Goal: Task Accomplishment & Management: Use online tool/utility

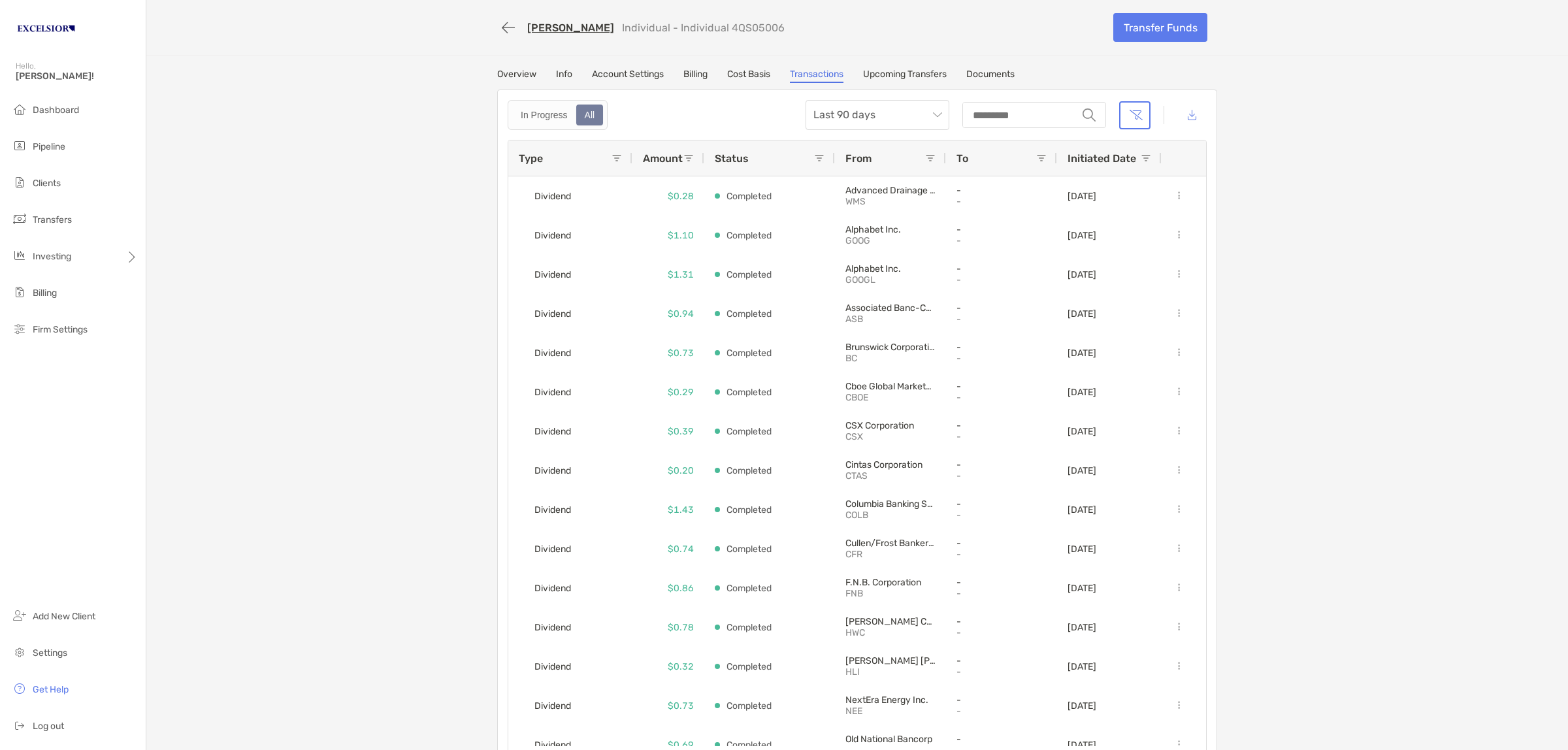
click at [347, 119] on div "[PERSON_NAME] Individual - Individual 4QS05006 Transfer Funds Overview Info Acc…" at bounding box center [856, 385] width 1421 height 770
click at [59, 251] on span "Investing" at bounding box center [52, 256] width 38 height 11
click at [171, 254] on span "Portfolios" at bounding box center [177, 256] width 40 height 11
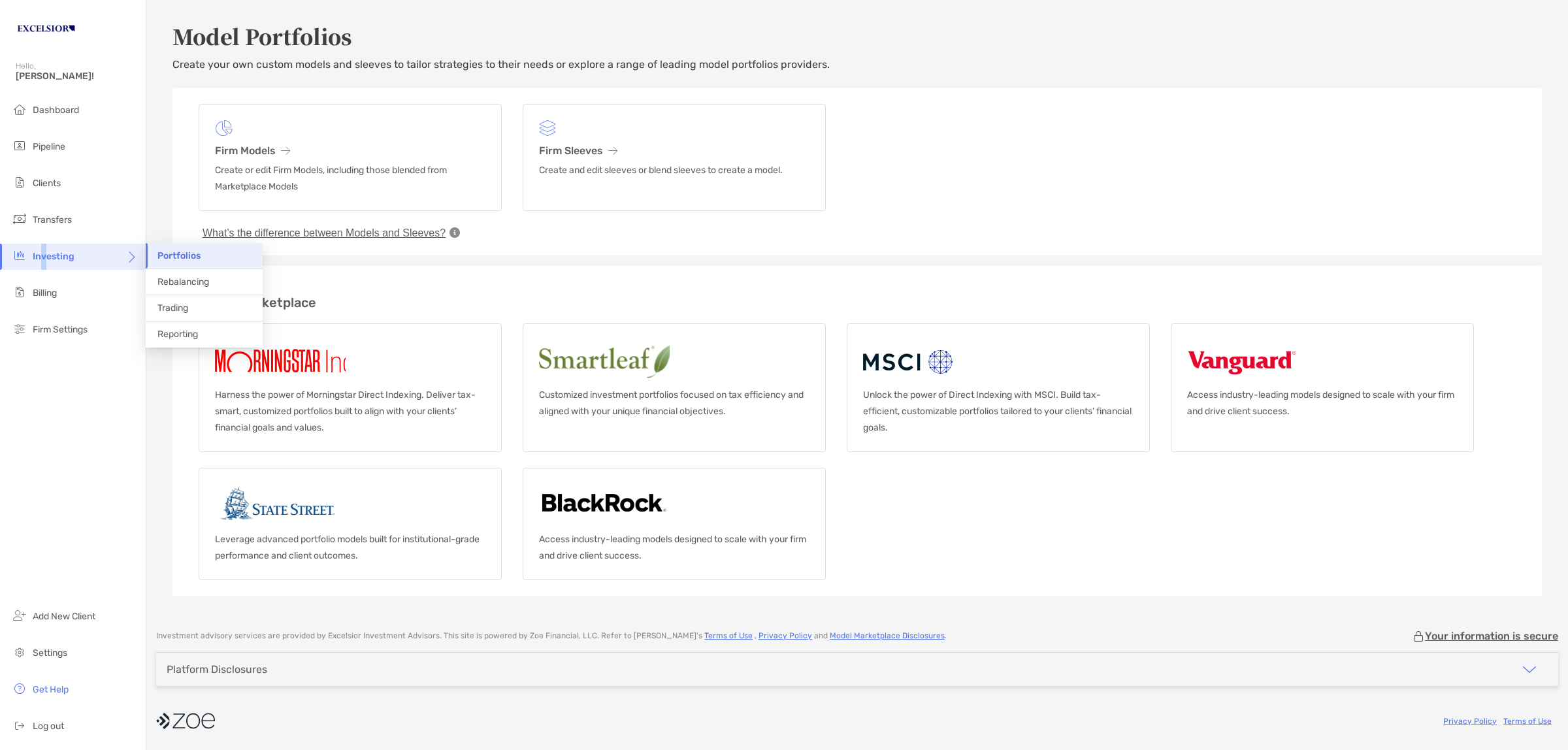
click at [44, 256] on span "Investing" at bounding box center [54, 256] width 42 height 11
click at [187, 283] on span "Rebalancing" at bounding box center [183, 282] width 52 height 11
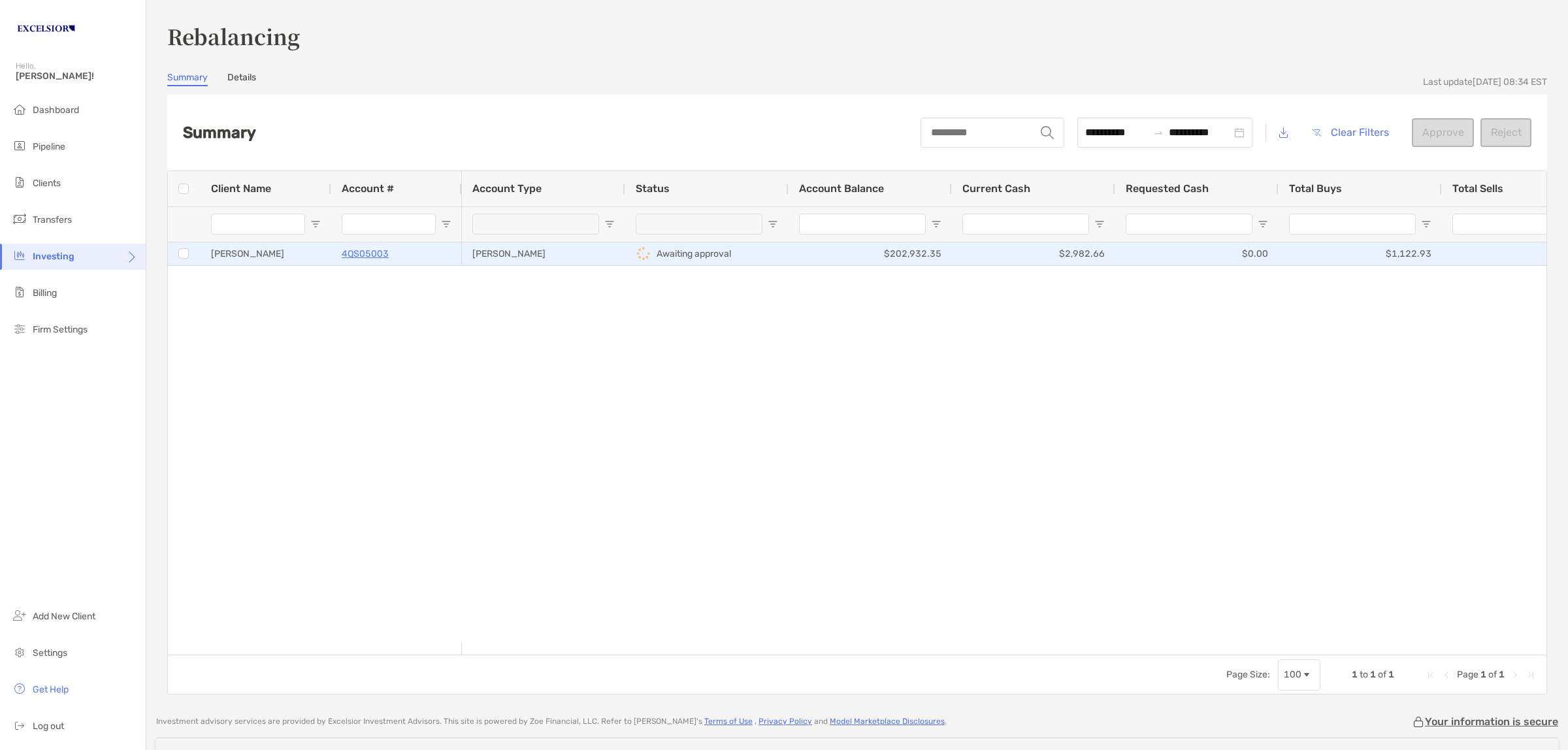
click at [311, 249] on div "[PERSON_NAME]" at bounding box center [265, 254] width 130 height 23
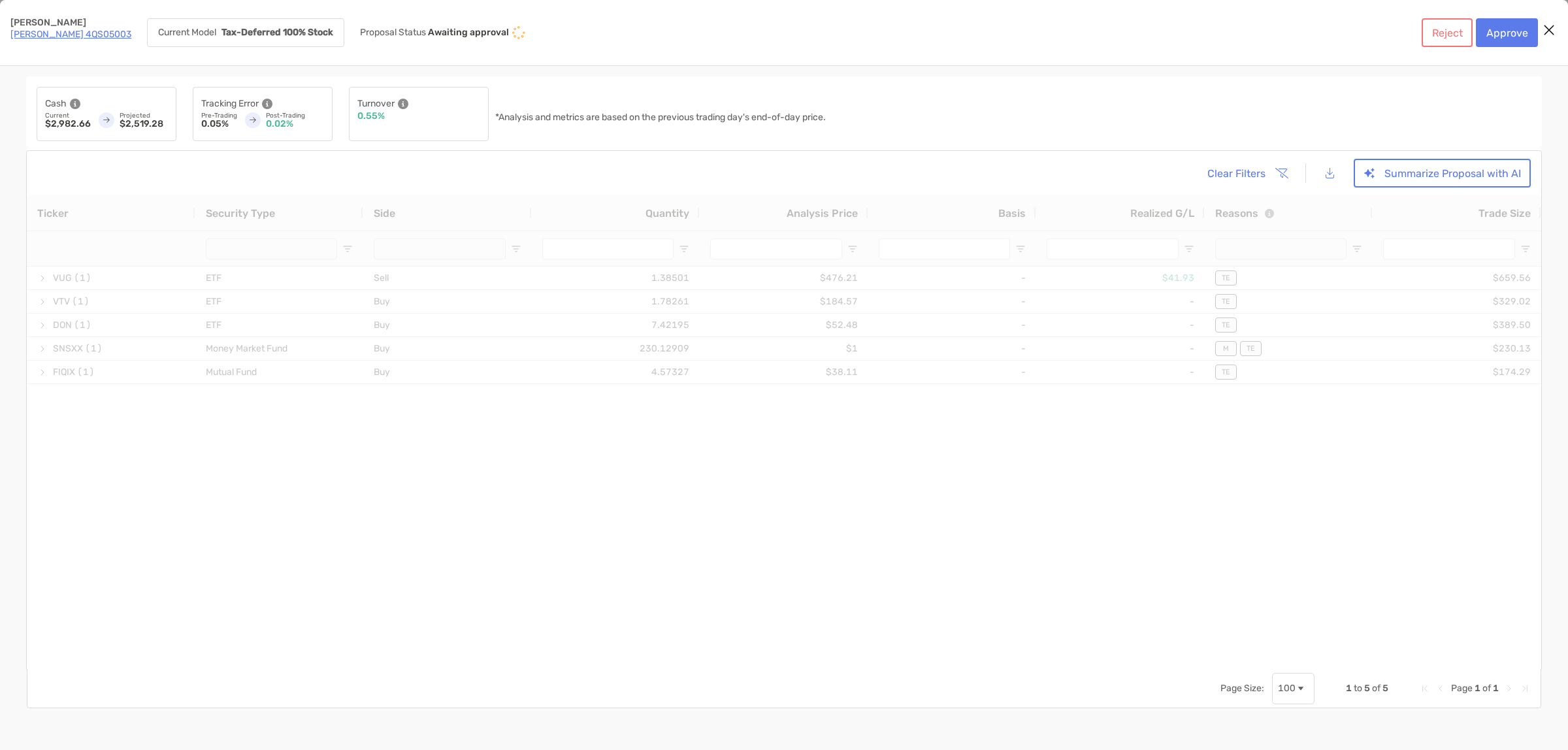
type input "*******"
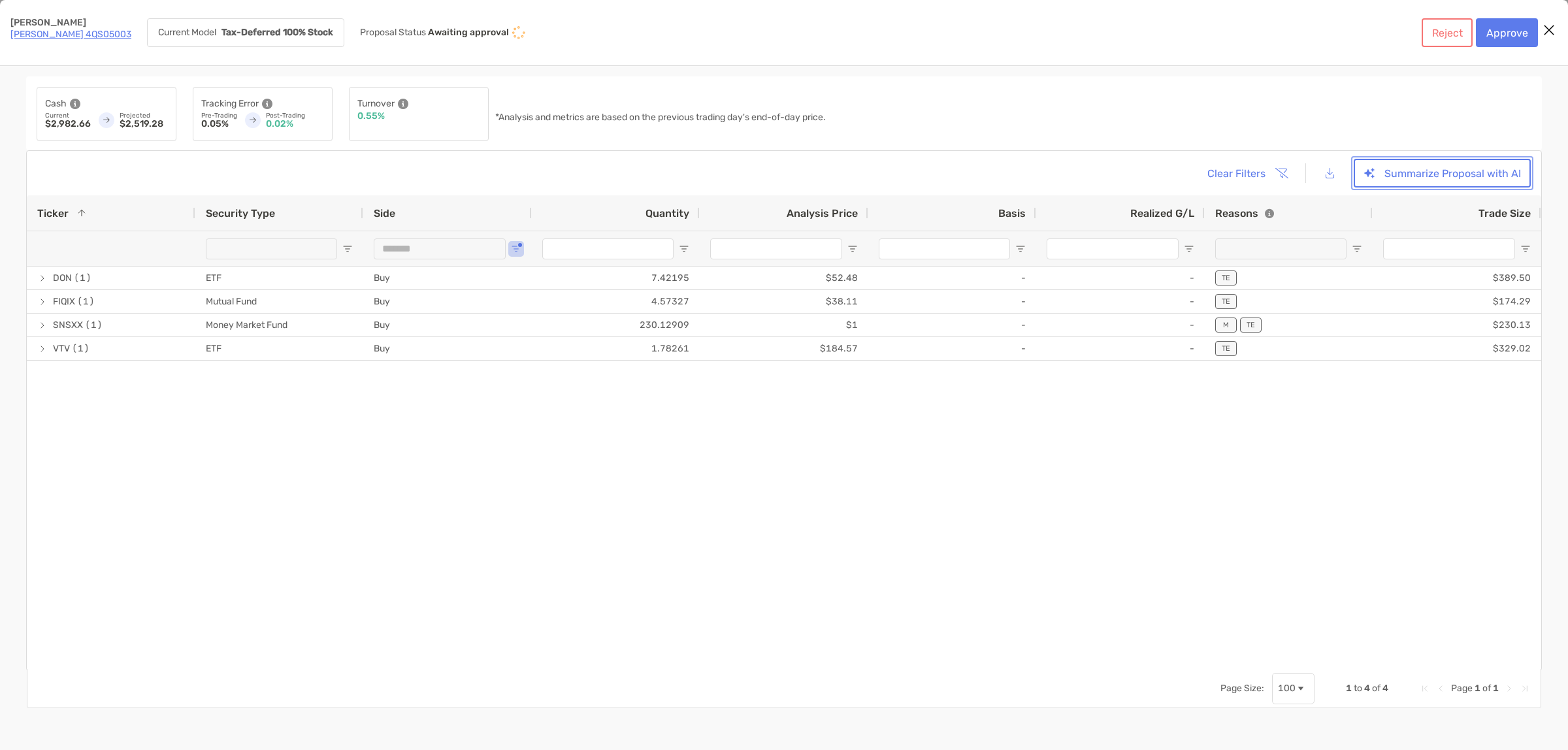
click at [1408, 175] on button "Summarize Proposal with AI" at bounding box center [1442, 172] width 177 height 29
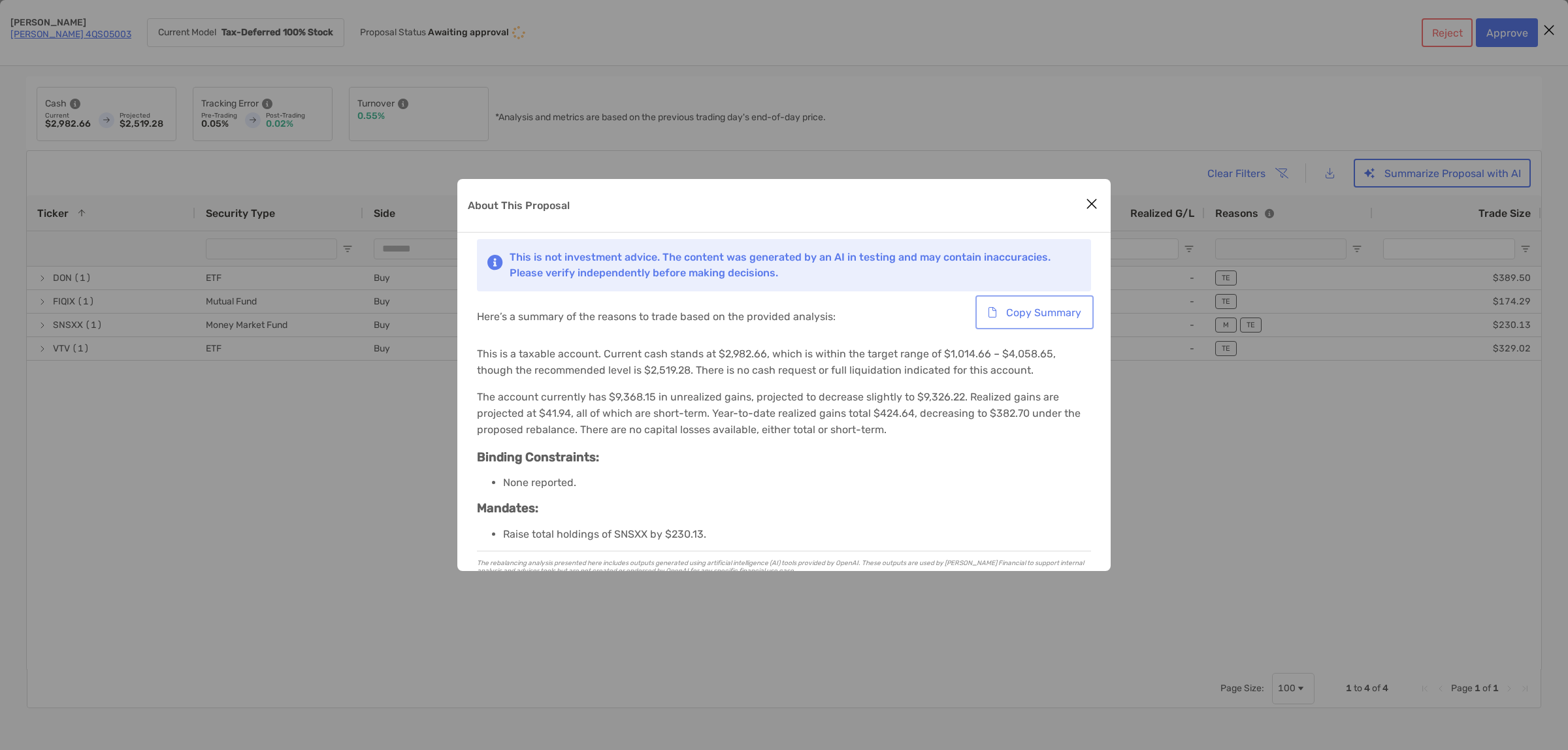
click at [1061, 311] on button "Copy Summary" at bounding box center [1034, 312] width 113 height 29
click at [1315, 502] on div "About This Proposal This is not investment advice. The content was generated by…" at bounding box center [784, 375] width 1568 height 750
click at [1332, 174] on div "About This Proposal This is not investment advice. The content was generated by…" at bounding box center [784, 375] width 1568 height 750
click at [1089, 204] on icon "Close modal" at bounding box center [1091, 204] width 12 height 16
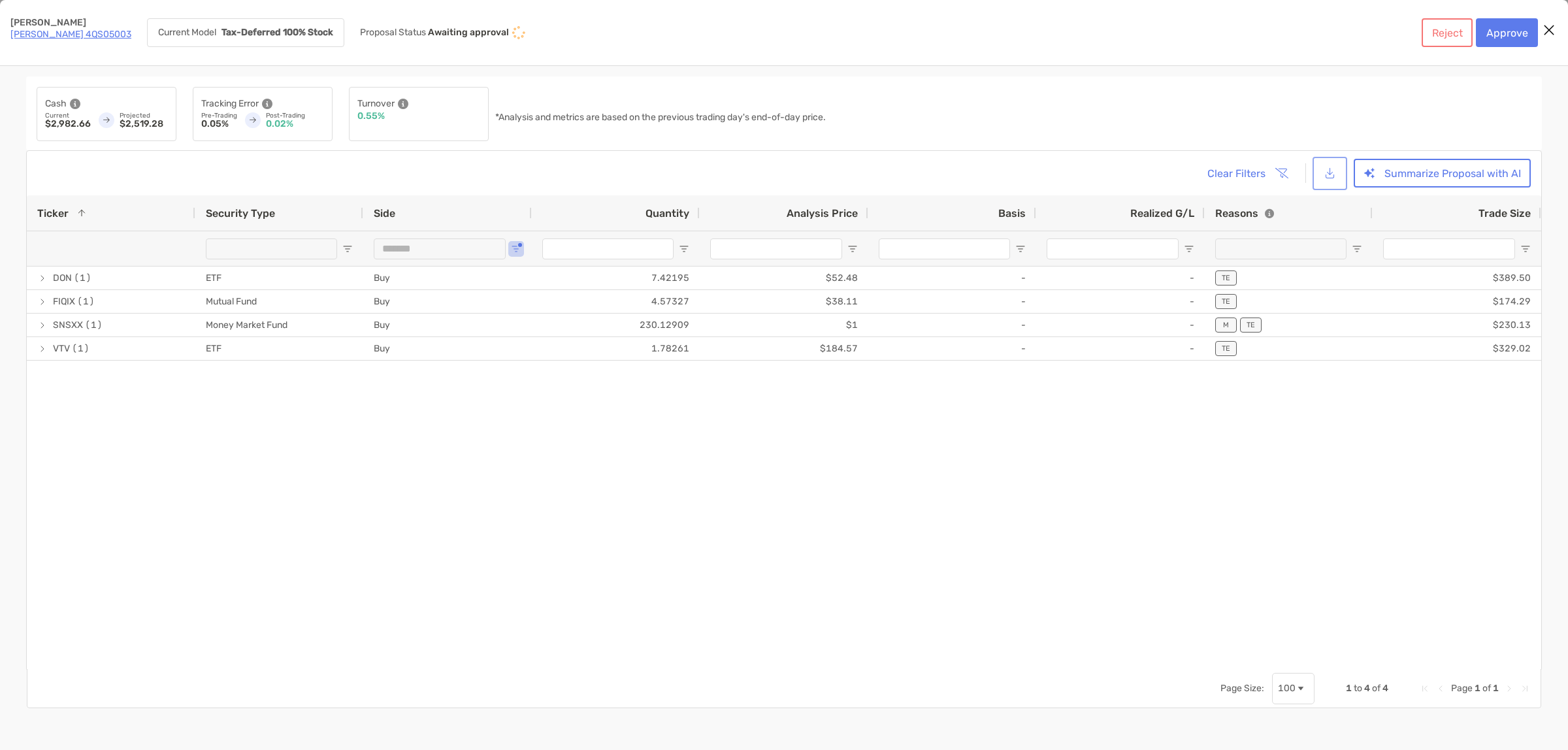
click at [1333, 170] on button "[object Object]" at bounding box center [1330, 173] width 30 height 28
click at [1513, 27] on button "Approve" at bounding box center [1507, 32] width 62 height 29
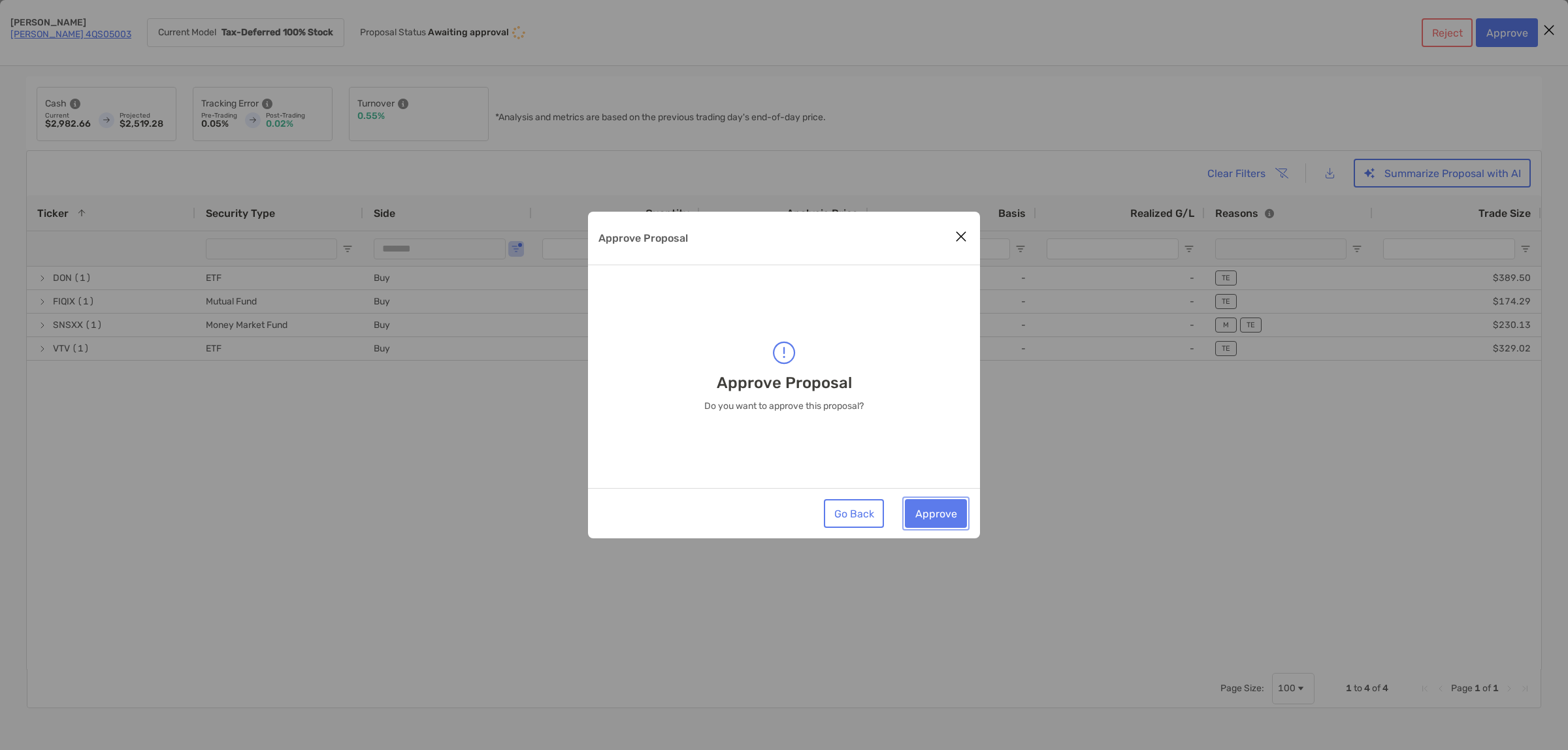
click at [939, 524] on button "Approve" at bounding box center [936, 513] width 62 height 29
